Goal: Task Accomplishment & Management: Manage account settings

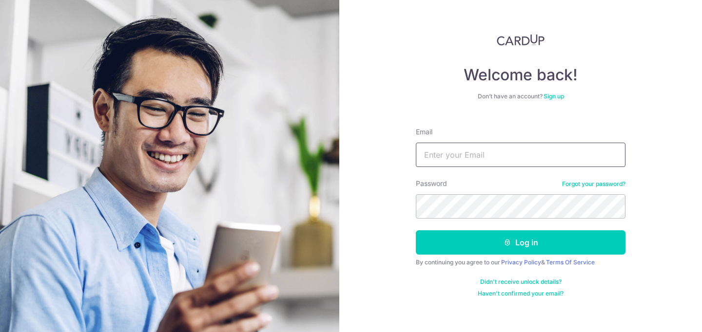
click at [466, 156] on input "Email" at bounding box center [521, 155] width 210 height 24
type input "[EMAIL_ADDRESS][DOMAIN_NAME]"
click at [416, 230] on button "Log in" at bounding box center [521, 242] width 210 height 24
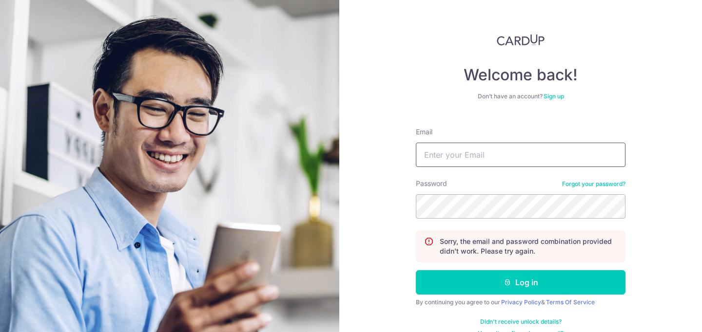
click at [491, 160] on input "Email" at bounding box center [521, 155] width 210 height 24
type input "[EMAIL_ADDRESS][DOMAIN_NAME]"
click at [416, 270] on button "Log in" at bounding box center [521, 282] width 210 height 24
